Goal: Task Accomplishment & Management: Manage account settings

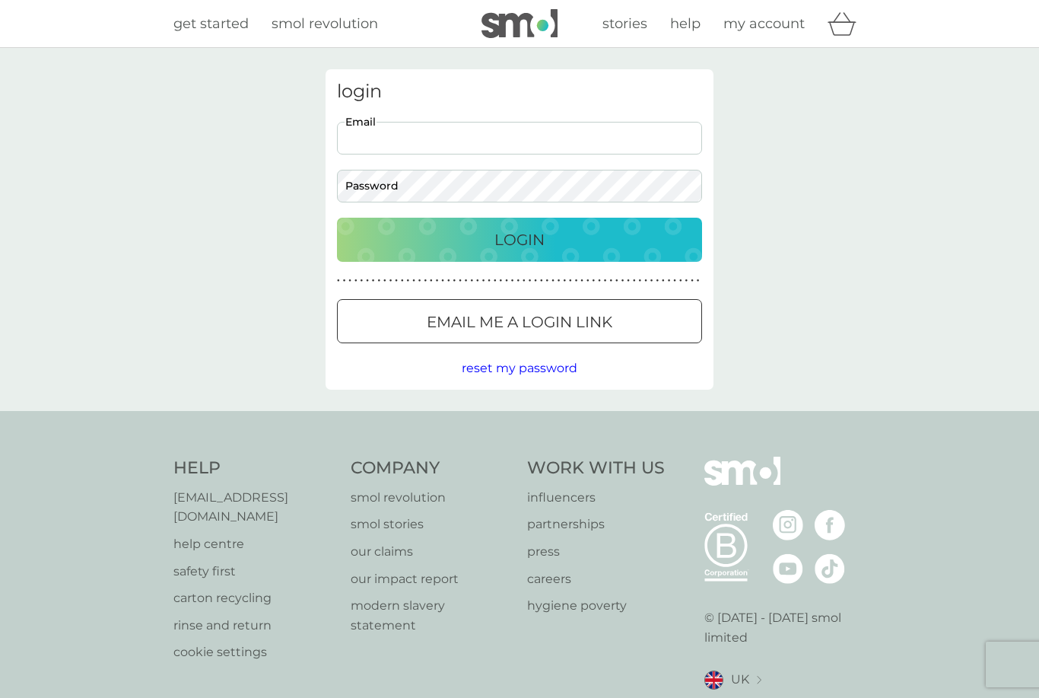
type input "[EMAIL_ADDRESS][DOMAIN_NAME]"
click at [520, 239] on button "Login" at bounding box center [519, 240] width 365 height 44
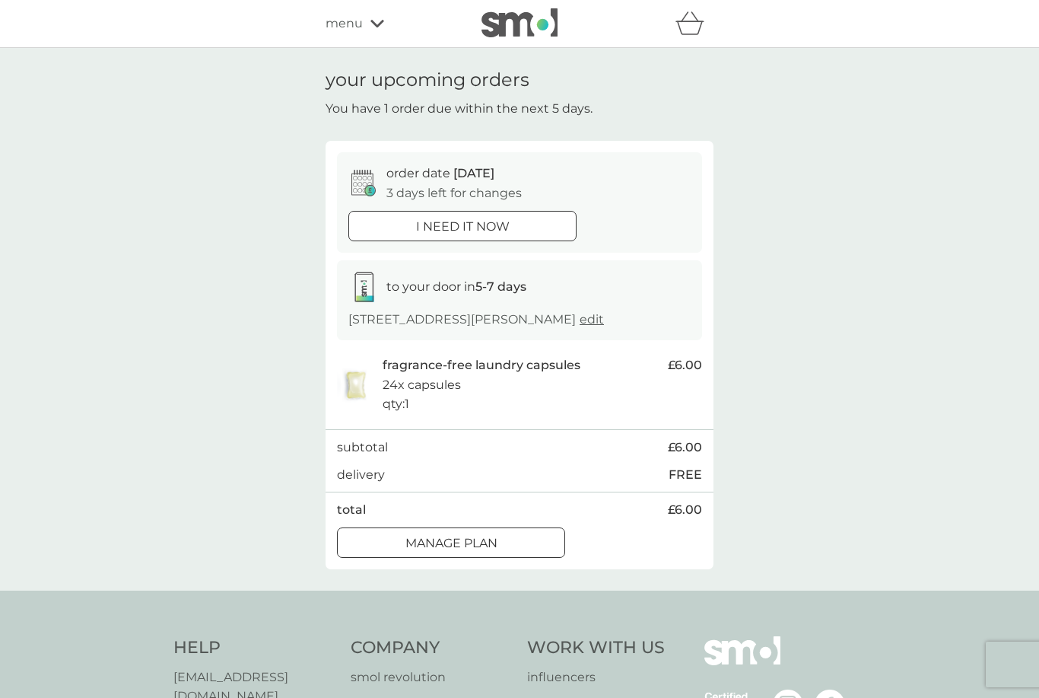
click at [489, 553] on p "Manage plan" at bounding box center [451, 543] width 92 height 20
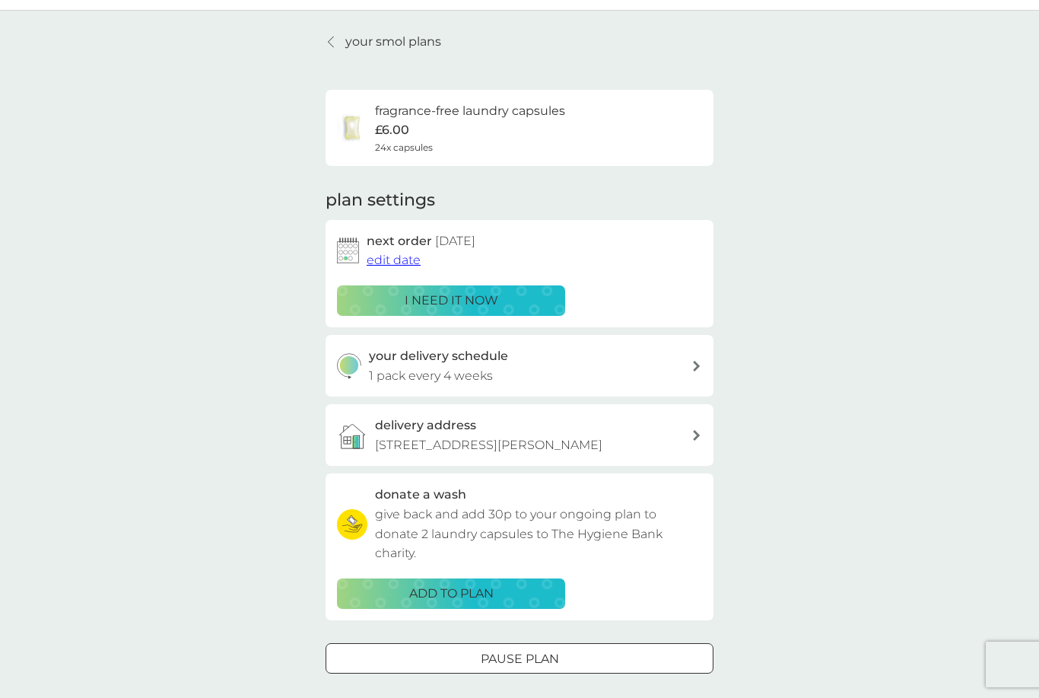
scroll to position [38, 0]
click at [402, 256] on span "edit date" at bounding box center [394, 259] width 54 height 14
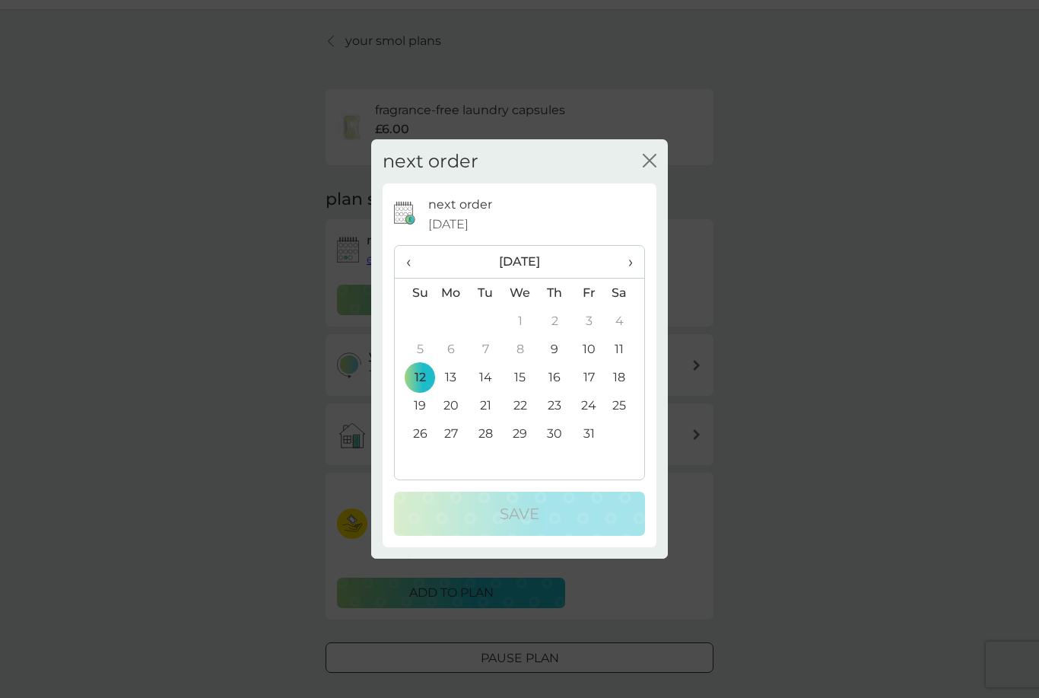
click at [631, 266] on span "›" at bounding box center [625, 262] width 15 height 32
click at [428, 434] on td "23" at bounding box center [414, 433] width 39 height 28
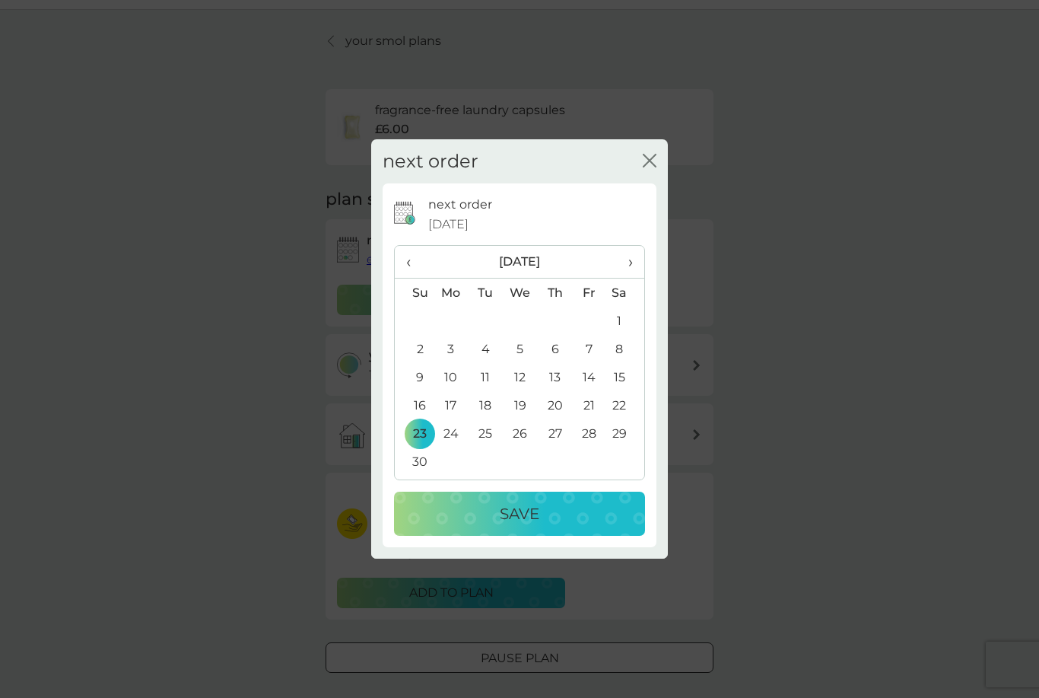
click at [510, 518] on p "Save" at bounding box center [520, 513] width 40 height 24
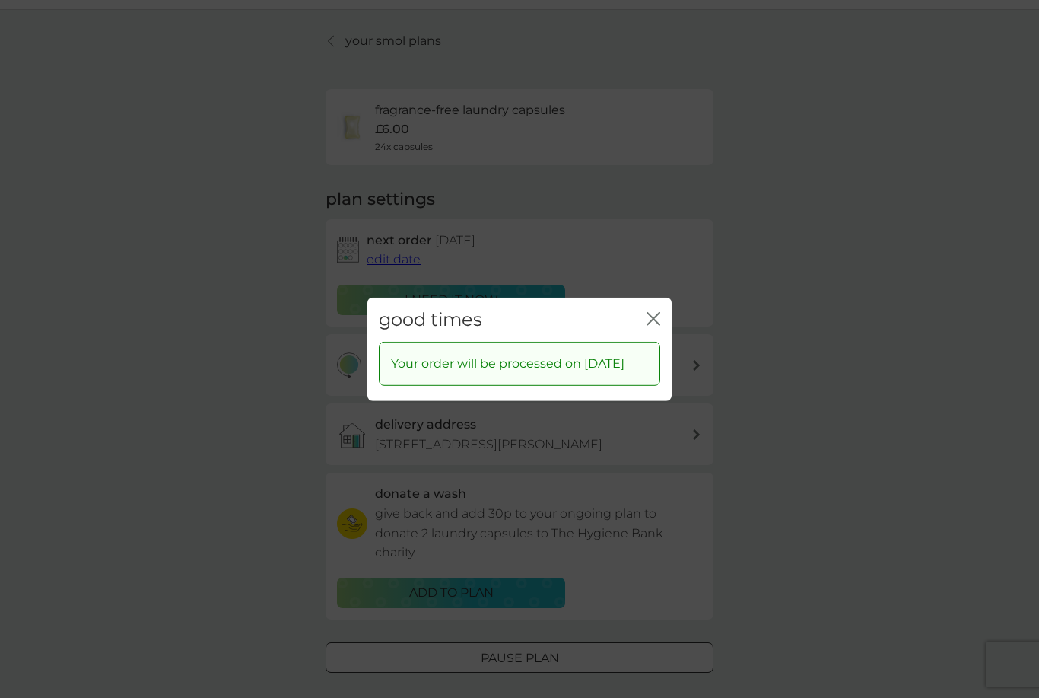
click at [657, 311] on icon "close" at bounding box center [654, 318] width 14 height 14
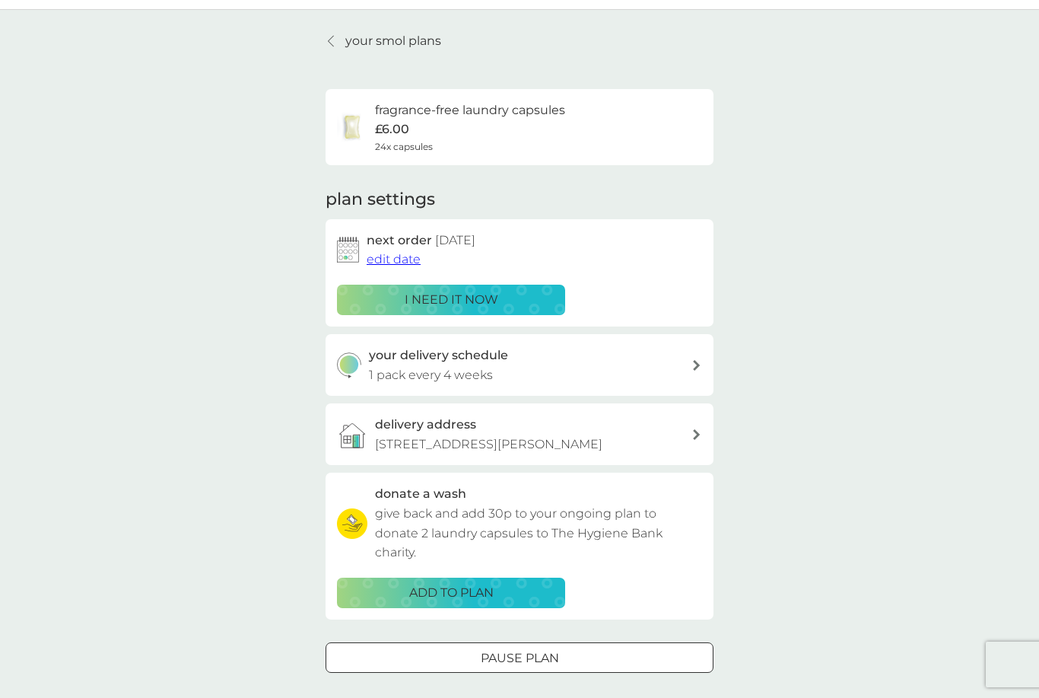
click at [348, 36] on p "your smol plans" at bounding box center [393, 41] width 96 height 20
